Goal: Information Seeking & Learning: Learn about a topic

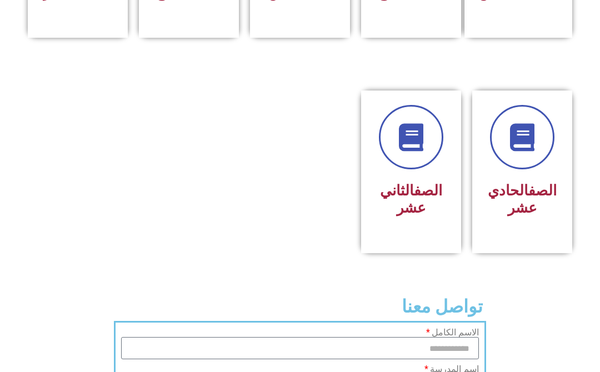
scroll to position [598, 0]
click at [537, 199] on link "الصف" at bounding box center [542, 190] width 28 height 17
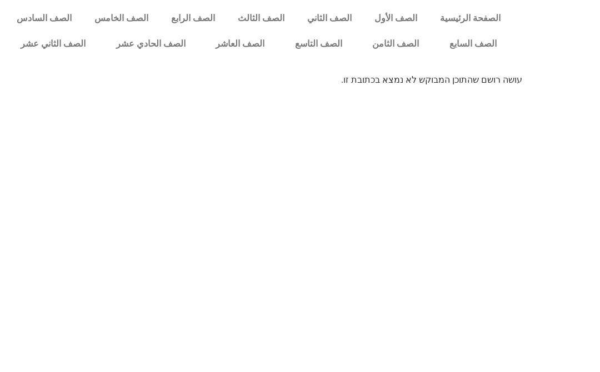
click at [148, 41] on link "الصف الحادي عشر" at bounding box center [151, 44] width 100 height 26
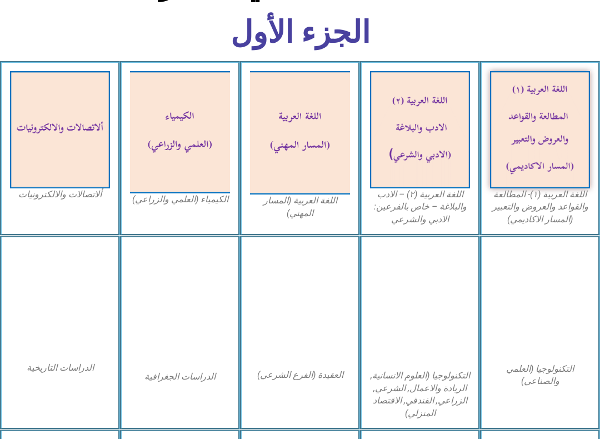
scroll to position [295, 0]
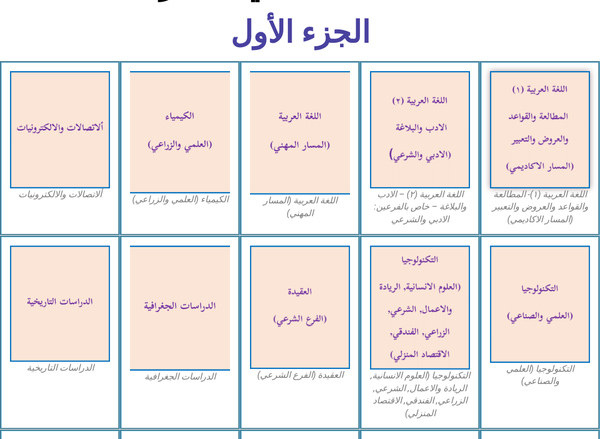
click at [568, 171] on img at bounding box center [540, 129] width 100 height 117
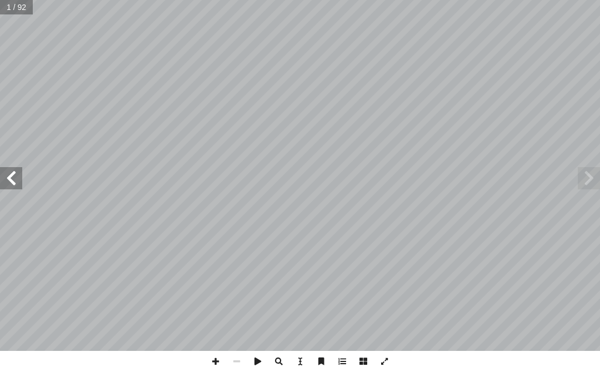
click at [19, 175] on span at bounding box center [11, 178] width 22 height 22
click at [9, 176] on span at bounding box center [11, 178] width 22 height 22
click at [17, 182] on span at bounding box center [11, 178] width 22 height 22
click at [12, 173] on span at bounding box center [11, 178] width 22 height 22
click at [8, 171] on span at bounding box center [11, 178] width 22 height 22
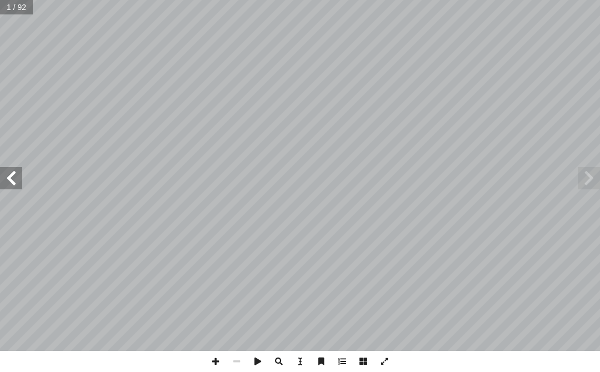
click at [21, 178] on span at bounding box center [11, 178] width 22 height 22
click at [17, 175] on span at bounding box center [11, 178] width 22 height 22
click at [17, 177] on span at bounding box center [11, 178] width 22 height 22
click at [14, 176] on span at bounding box center [11, 178] width 22 height 22
click at [22, 175] on span at bounding box center [11, 178] width 22 height 22
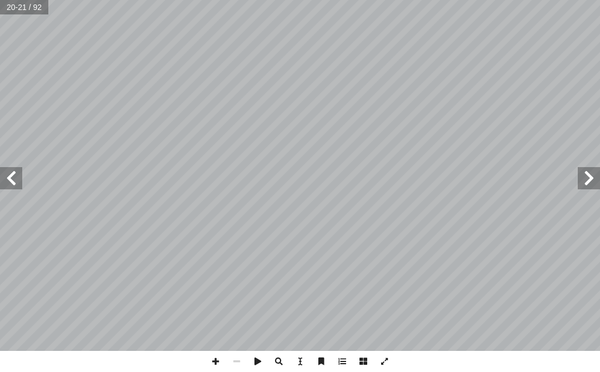
click at [19, 180] on span at bounding box center [11, 178] width 22 height 22
click at [19, 179] on span at bounding box center [11, 178] width 22 height 22
